Goal: Navigation & Orientation: Find specific page/section

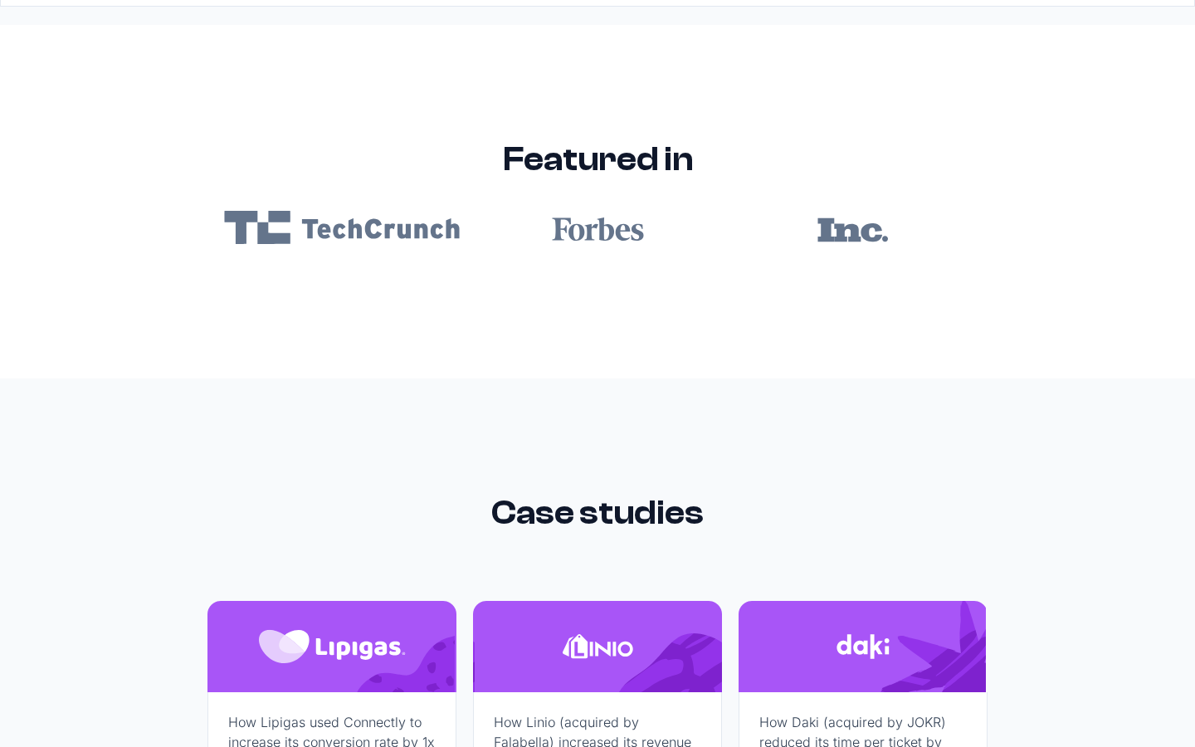
scroll to position [9940, 0]
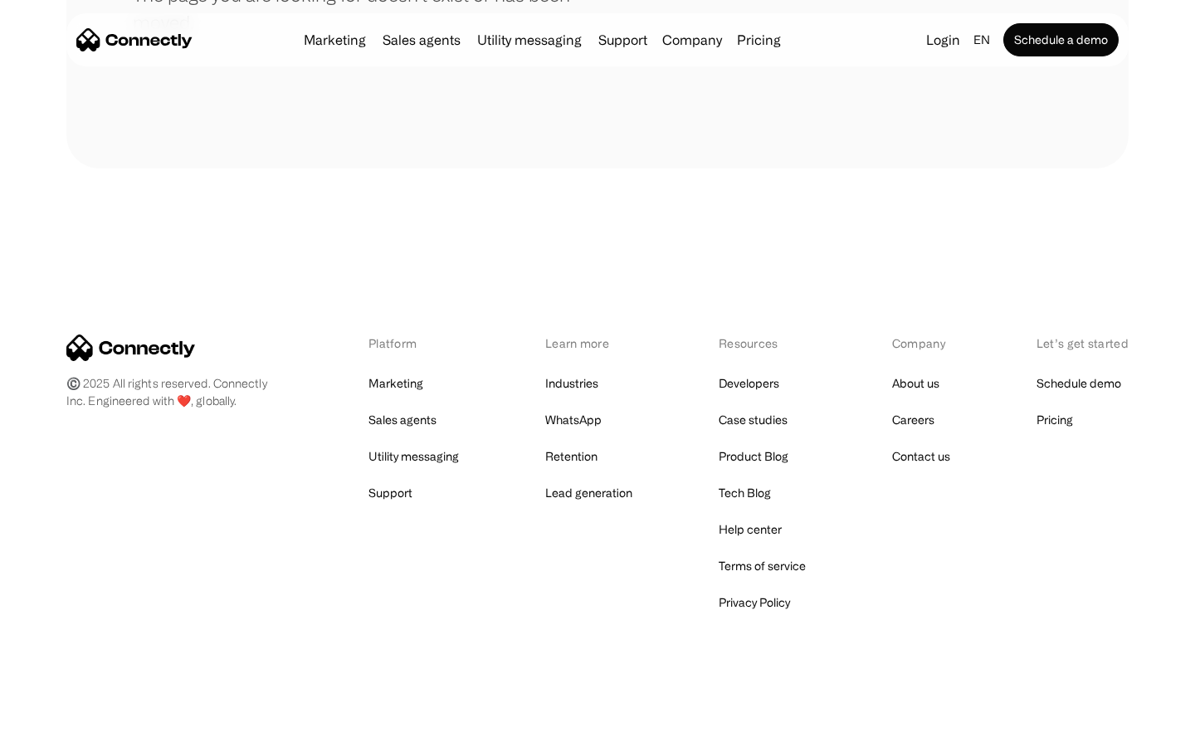
scroll to position [303, 0]
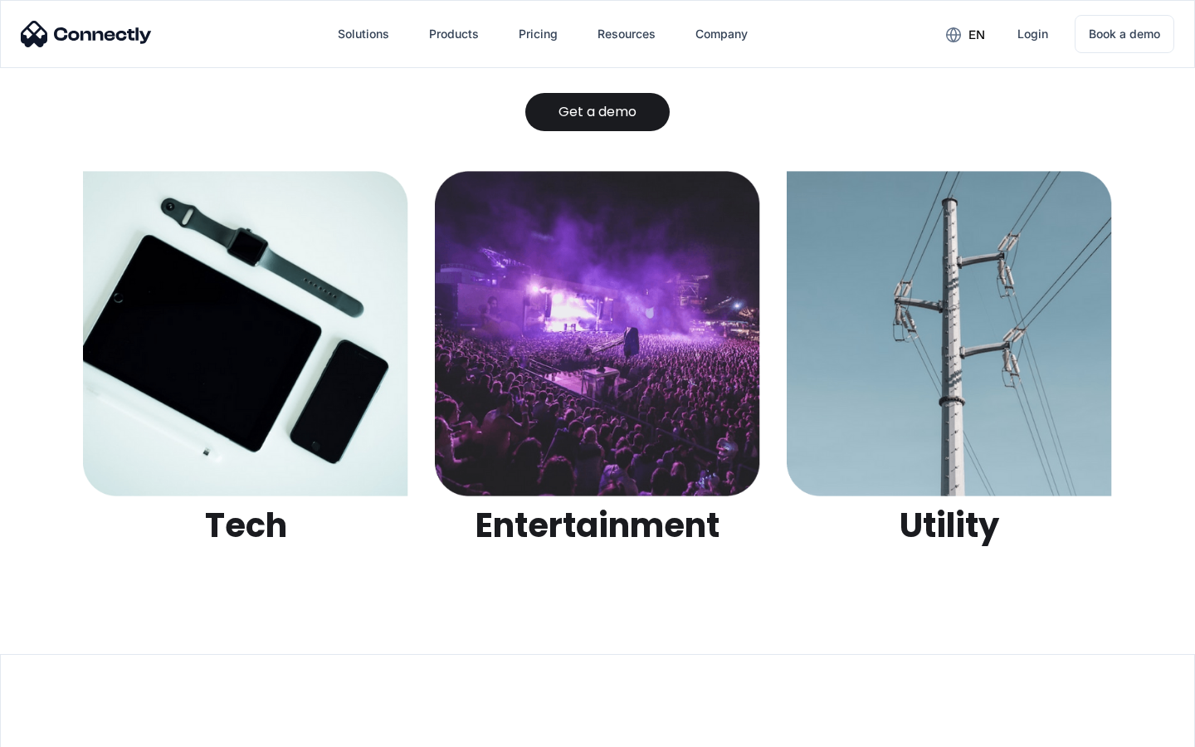
scroll to position [5236, 0]
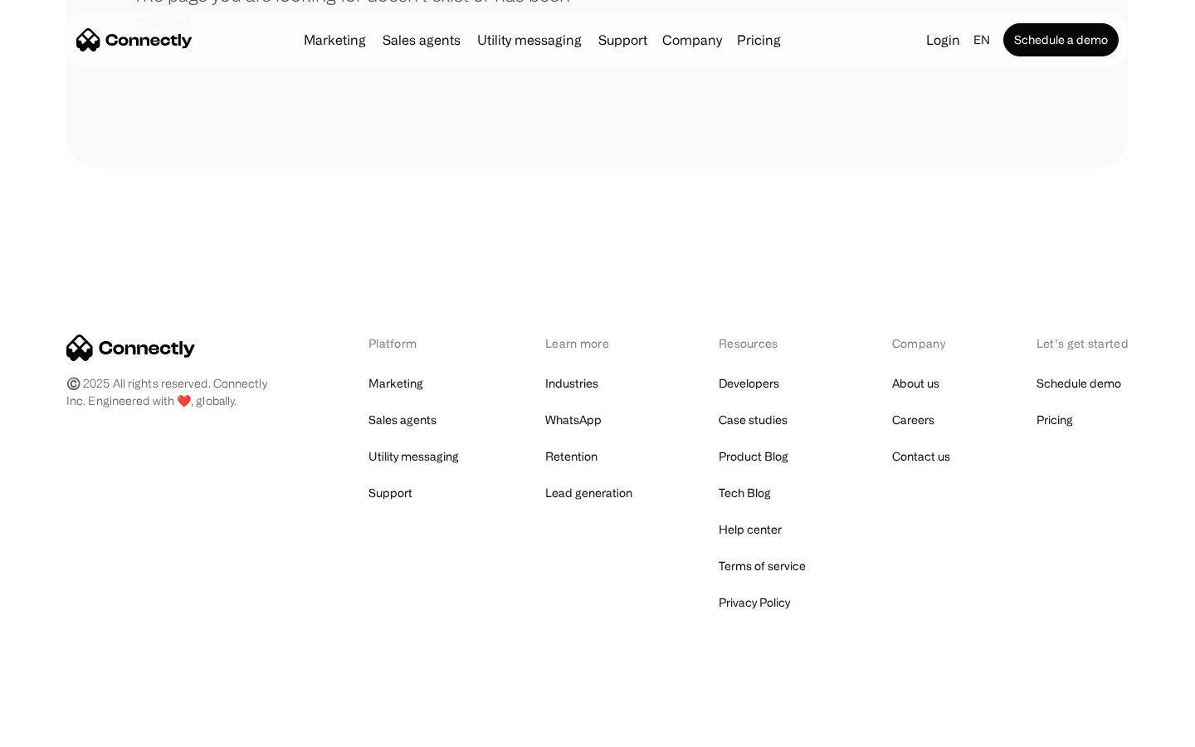
scroll to position [303, 0]
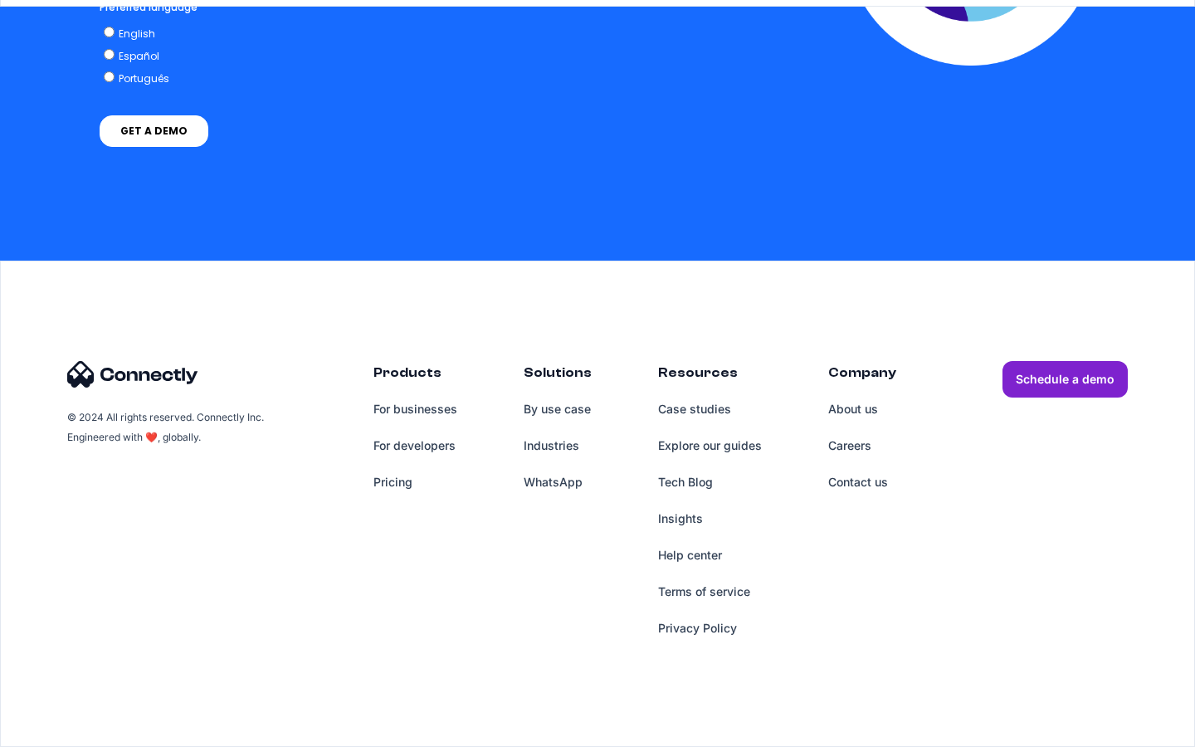
scroll to position [6826, 0]
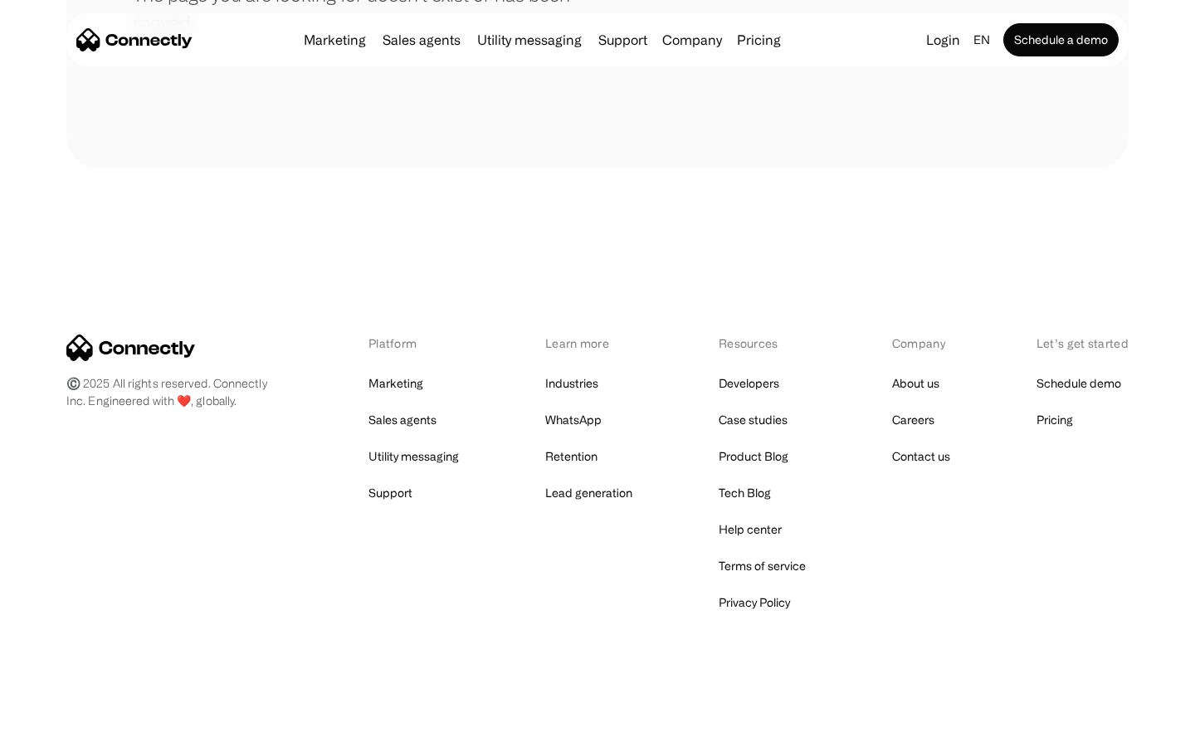
scroll to position [303, 0]
